Goal: Use online tool/utility: Utilize a website feature to perform a specific function

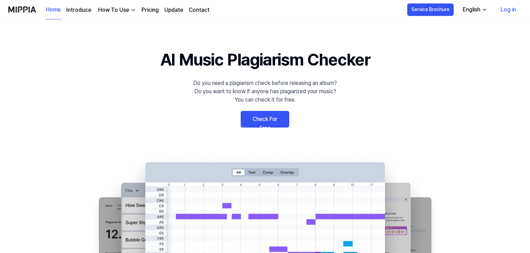
click at [266, 124] on link "Check For Free" at bounding box center [265, 119] width 49 height 17
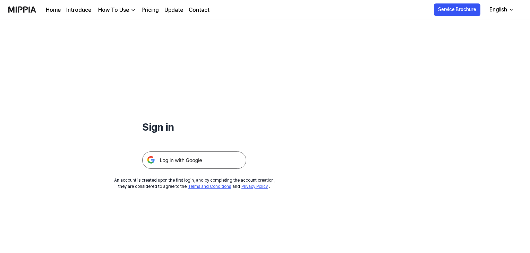
click at [180, 162] on img at bounding box center [194, 160] width 104 height 17
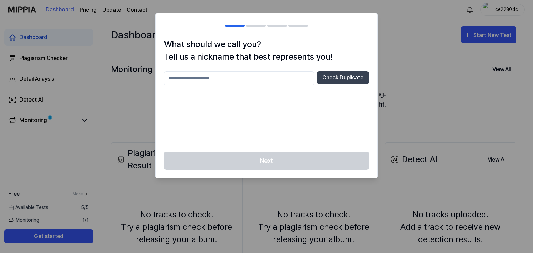
click at [408, 53] on div at bounding box center [266, 126] width 533 height 253
click at [248, 79] on input "text" at bounding box center [239, 78] width 150 height 14
type input "*****"
click at [366, 69] on div "What should we call you? Tell us a nickname that best represents you! ***** Che…" at bounding box center [266, 95] width 221 height 114
click at [357, 75] on button "Check Duplicate" at bounding box center [343, 77] width 52 height 12
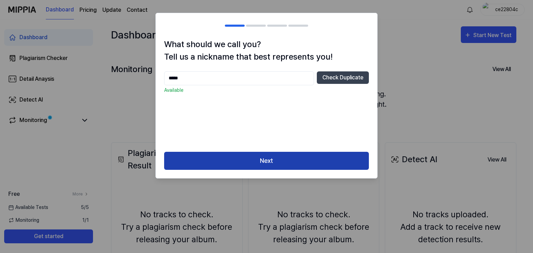
click at [248, 165] on button "Next" at bounding box center [266, 161] width 205 height 18
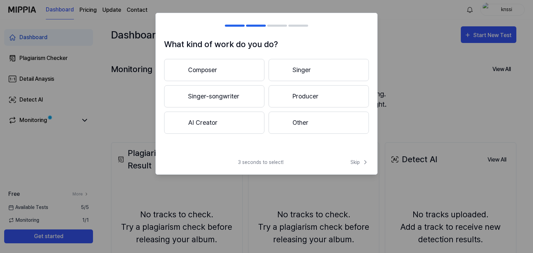
click at [308, 71] on button "Singer" at bounding box center [319, 70] width 100 height 22
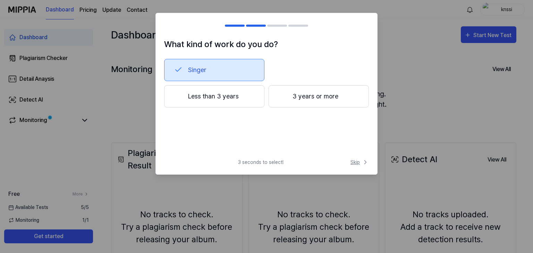
click at [359, 161] on span "Skip" at bounding box center [359, 162] width 18 height 7
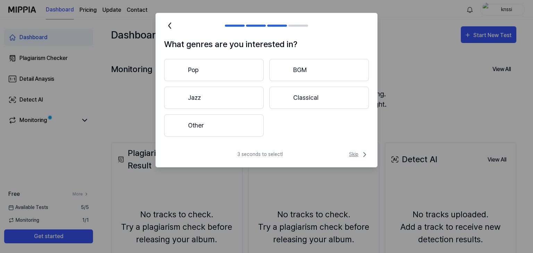
click at [359, 158] on span "Skip" at bounding box center [359, 155] width 20 height 8
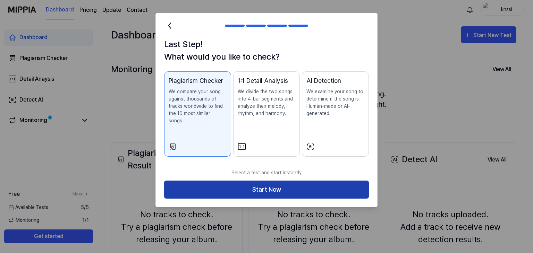
click at [280, 181] on button "Start Now" at bounding box center [266, 190] width 205 height 18
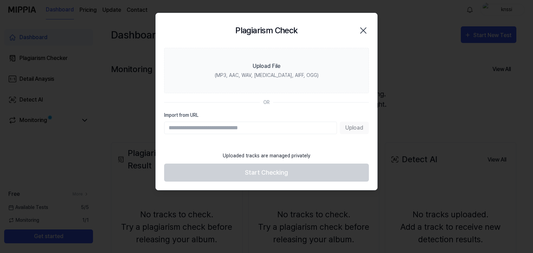
paste input "**********"
type input "**********"
click at [353, 124] on button "Upload" at bounding box center [354, 128] width 29 height 12
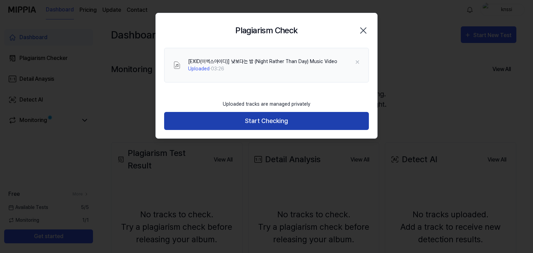
click at [271, 121] on button "Start Checking" at bounding box center [266, 121] width 205 height 18
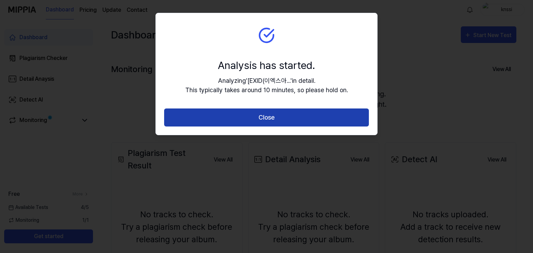
click at [269, 117] on button "Close" at bounding box center [266, 118] width 205 height 18
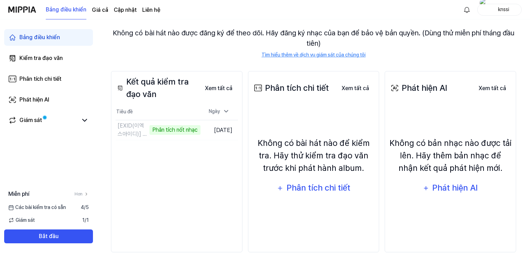
scroll to position [69, 0]
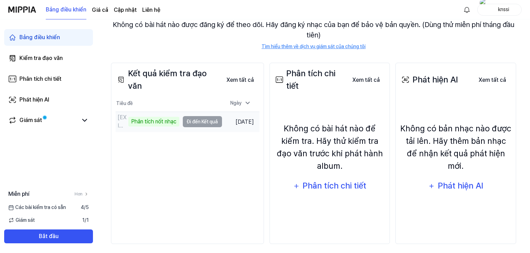
click at [195, 120] on td "[EXID(이엑스아이디)] 낮보다는 밤 (Đêm thay vì ngày) Musi Phân tích nốt nhạc Đi đến Kết quả" at bounding box center [169, 122] width 107 height 20
click at [151, 124] on font "Phân tích nốt nhạc" at bounding box center [153, 121] width 45 height 7
click at [196, 121] on td "[EXID(이엑스아이디)] 낮보다는 밤 (Đêm thay vì ngày) Musi Phân tích nốt nhạc Đi đến Kết quả" at bounding box center [169, 122] width 107 height 20
click at [208, 120] on td "[EXID(이엑스아이디)] 낮보다는 밤 (Đêm thay vì ngày) Musi Phân tích nốt nhạc Đi đến Kết quả" at bounding box center [169, 122] width 107 height 20
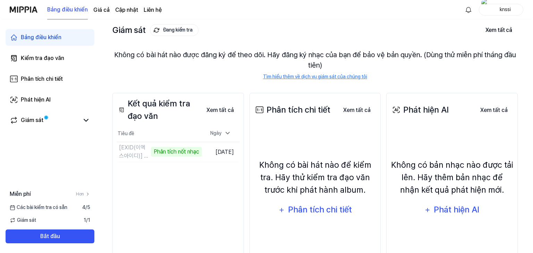
scroll to position [0, 0]
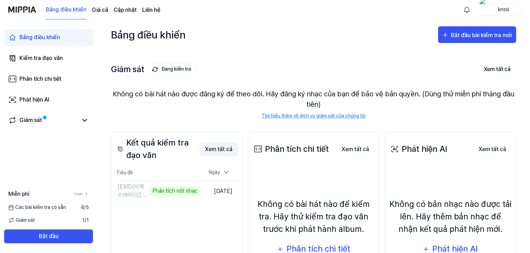
click at [232, 146] on font "Xem tất cả" at bounding box center [218, 149] width 27 height 7
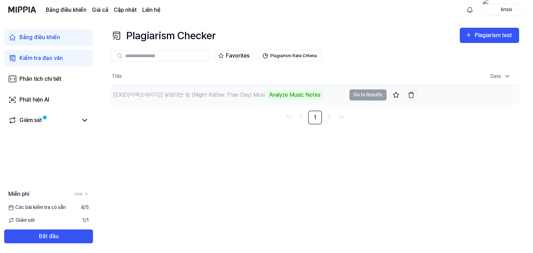
click at [363, 98] on td "[EXID(이엑스아이디)] 낮보다는 밤 (Night Rather Than Day) Musi Analyze Music Notes Go to Re…" at bounding box center [264, 94] width 306 height 19
click at [305, 96] on div "Analyze Music Notes" at bounding box center [294, 95] width 57 height 10
click at [304, 96] on div "Analyze Music Notes" at bounding box center [294, 95] width 57 height 10
click at [238, 94] on div "[EXID(이엑스아이디)] 낮보다는 밤 (Night Rather Than Day) Musi" at bounding box center [189, 95] width 152 height 8
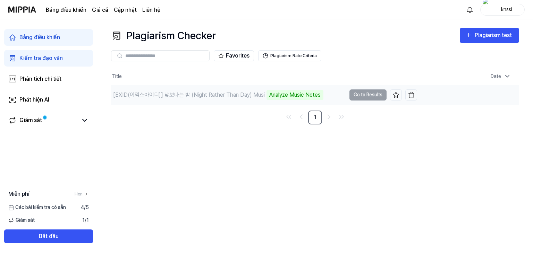
click at [179, 94] on div "[EXID(이엑스아이디)] 낮보다는 밤 (Night Rather Than Day) Musi" at bounding box center [189, 95] width 152 height 8
click at [124, 138] on div "Plagiarism Checker Plagiarism test Plagiarism Checker Detail Analysis Detect AI…" at bounding box center [315, 136] width 436 height 234
click at [85, 123] on icon at bounding box center [85, 120] width 8 height 8
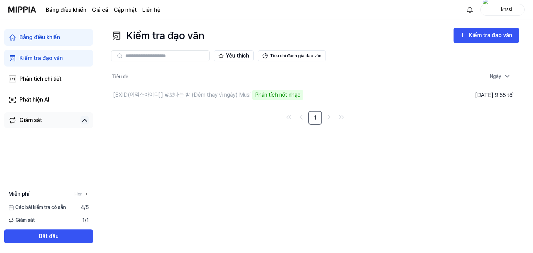
click at [85, 123] on icon at bounding box center [85, 120] width 8 height 8
click at [19, 123] on font "Giám sát" at bounding box center [30, 120] width 23 height 7
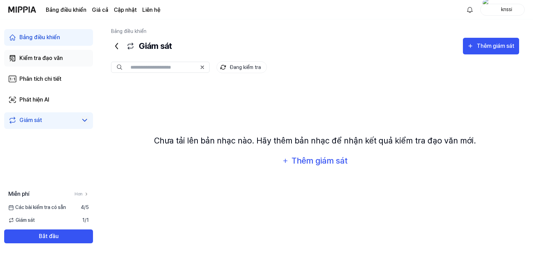
click at [16, 57] on icon at bounding box center [12, 58] width 8 height 8
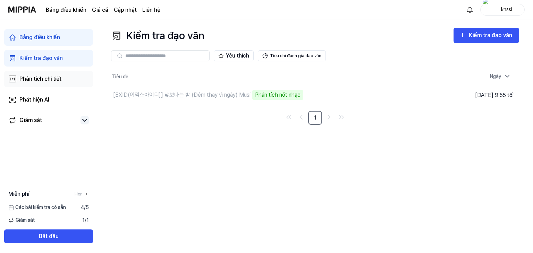
click at [27, 82] on div "Phân tích chi tiết" at bounding box center [40, 79] width 42 height 8
